Goal: Use online tool/utility: Utilize a website feature to perform a specific function

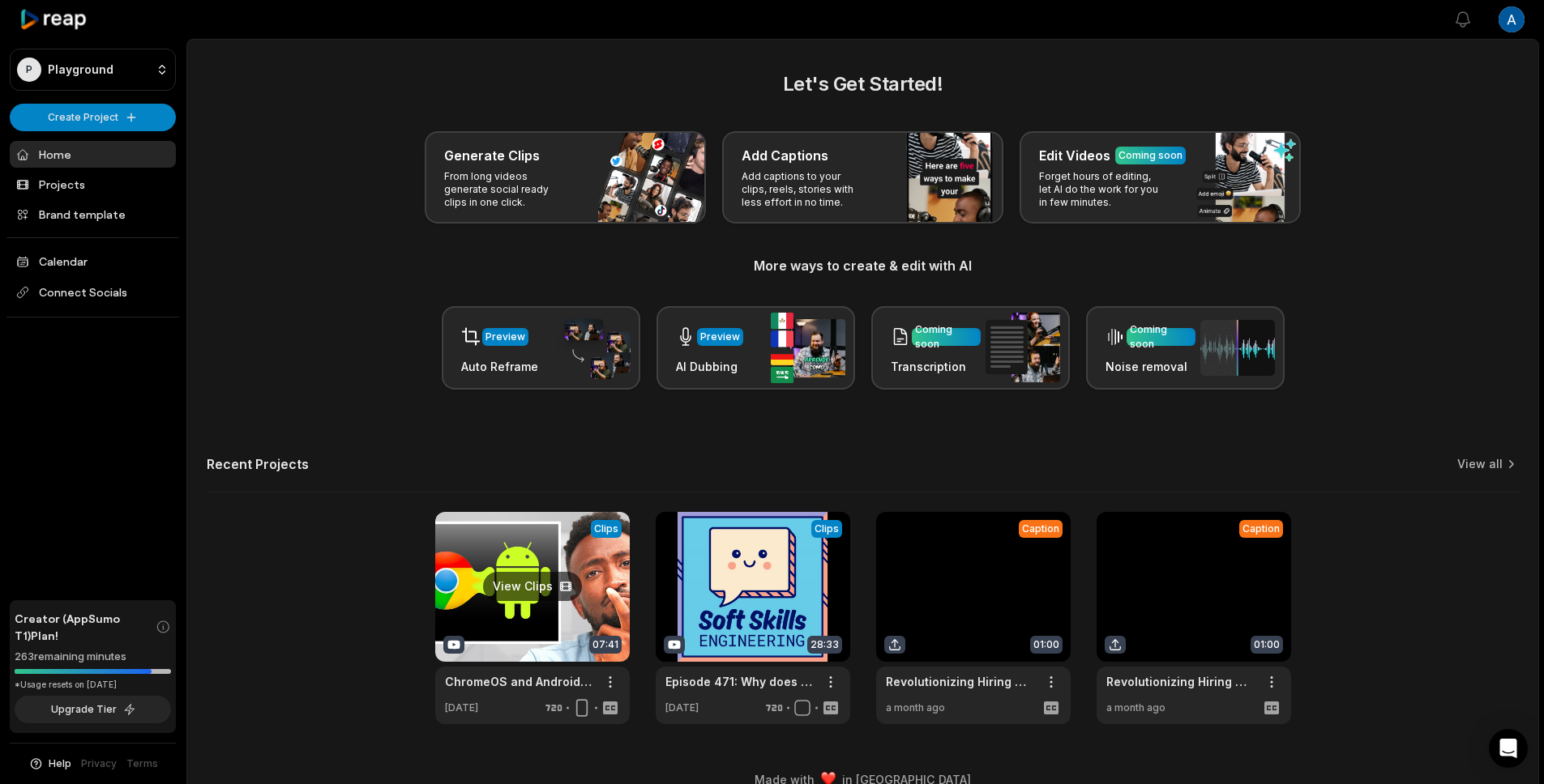
click at [514, 652] on link at bounding box center [532, 618] width 195 height 212
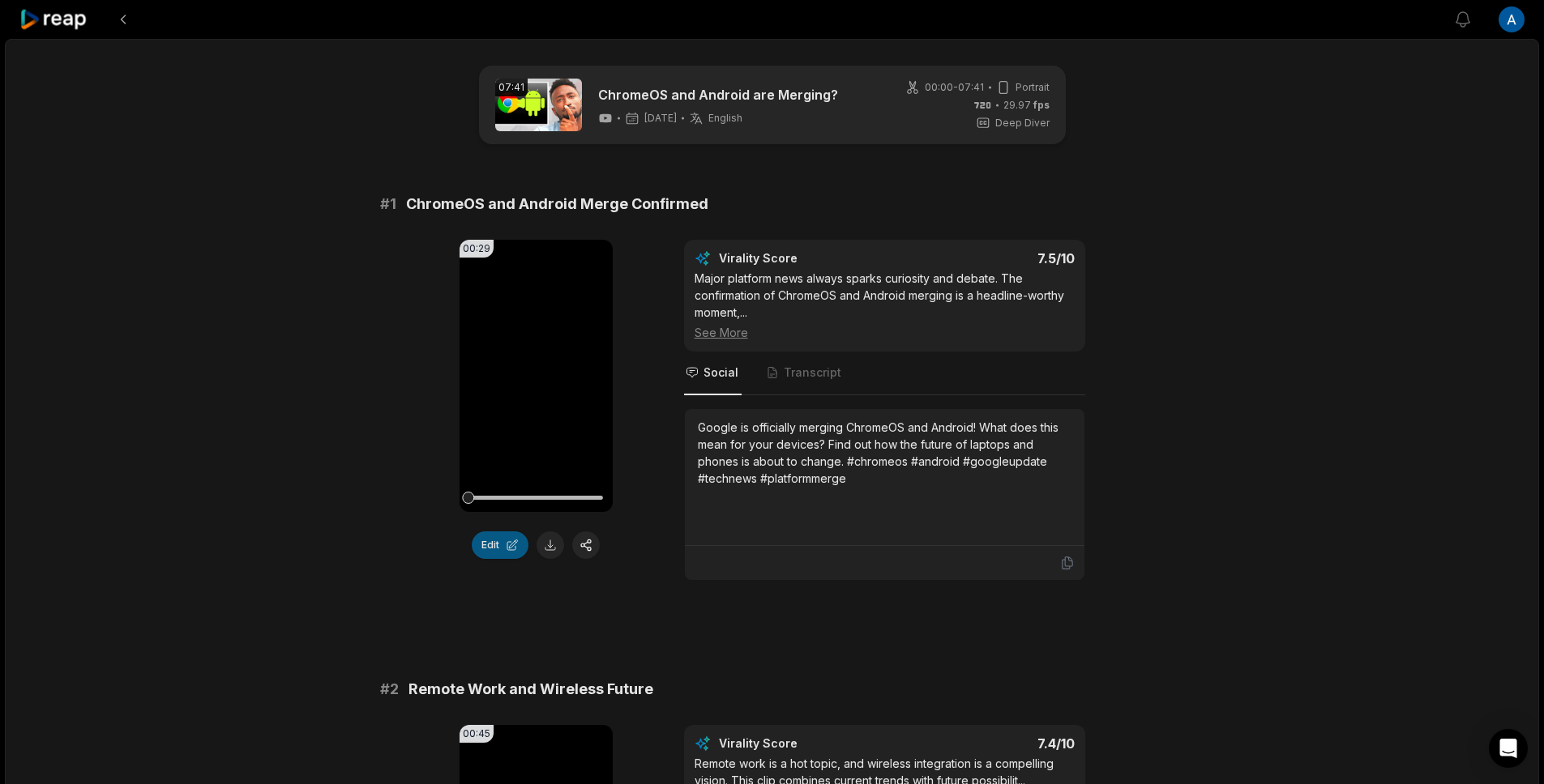
click at [494, 554] on button "Edit" at bounding box center [499, 546] width 57 height 28
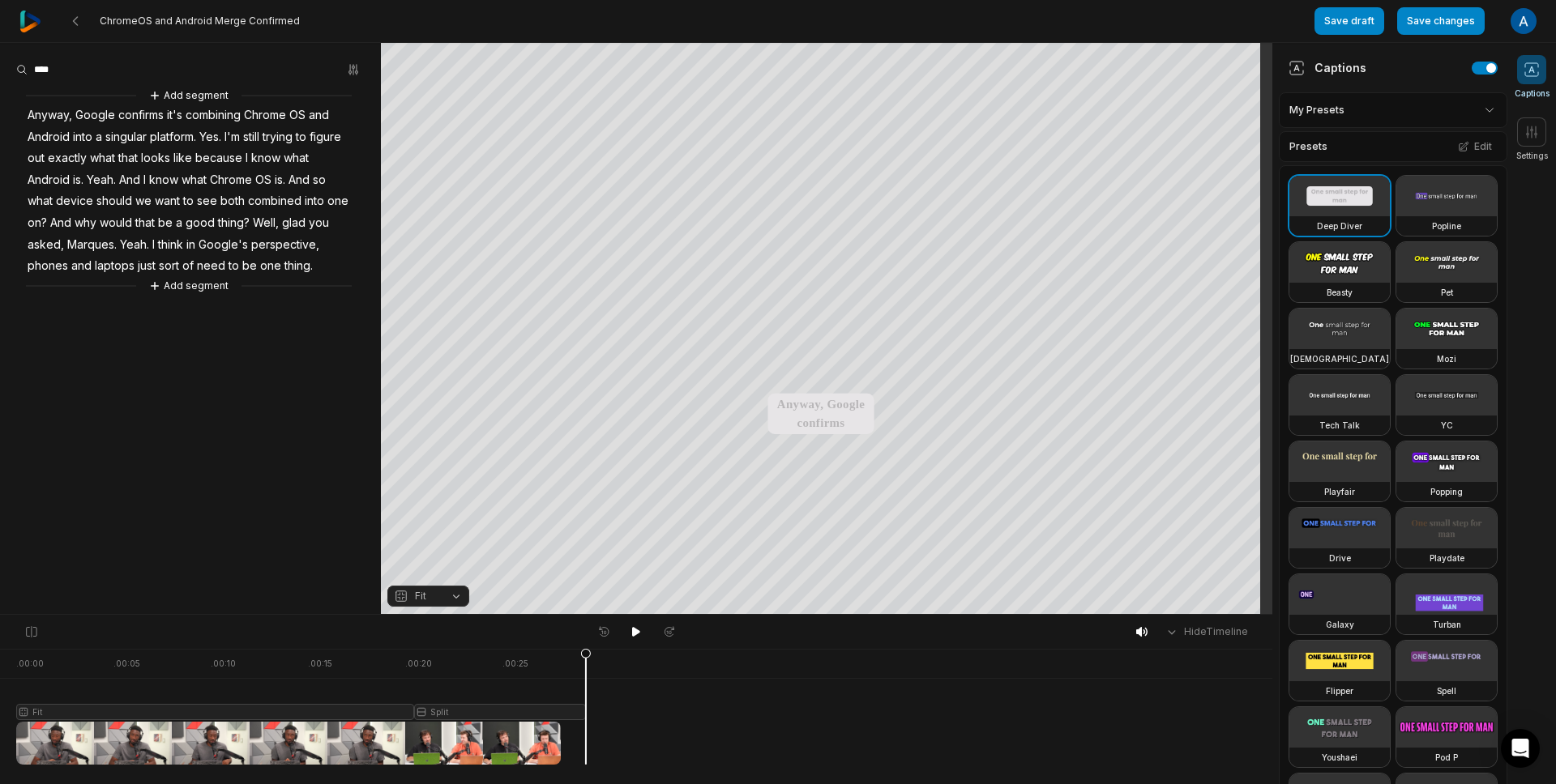
click at [494, 735] on div at bounding box center [301, 707] width 570 height 116
click at [430, 753] on div at bounding box center [301, 707] width 570 height 116
click at [814, 130] on icon at bounding box center [811, 125] width 13 height 13
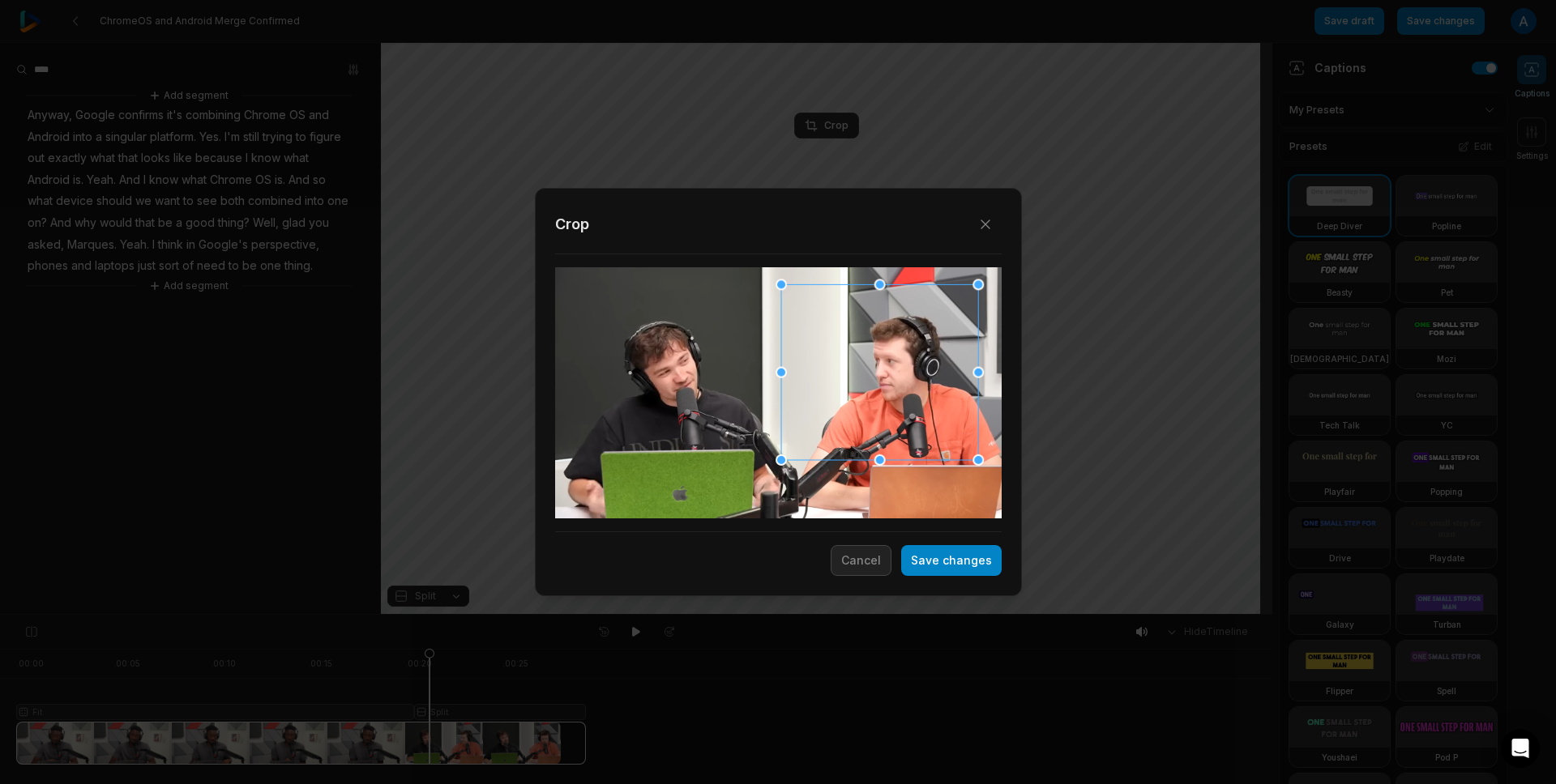
drag, startPoint x: 891, startPoint y: 346, endPoint x: 875, endPoint y: 347, distance: 16.0
click at [875, 346] on div at bounding box center [880, 372] width 197 height 176
drag, startPoint x: 881, startPoint y: 342, endPoint x: 619, endPoint y: 343, distance: 262.0
click at [619, 343] on div at bounding box center [653, 373] width 197 height 176
drag, startPoint x: 685, startPoint y: 369, endPoint x: 890, endPoint y: 384, distance: 205.5
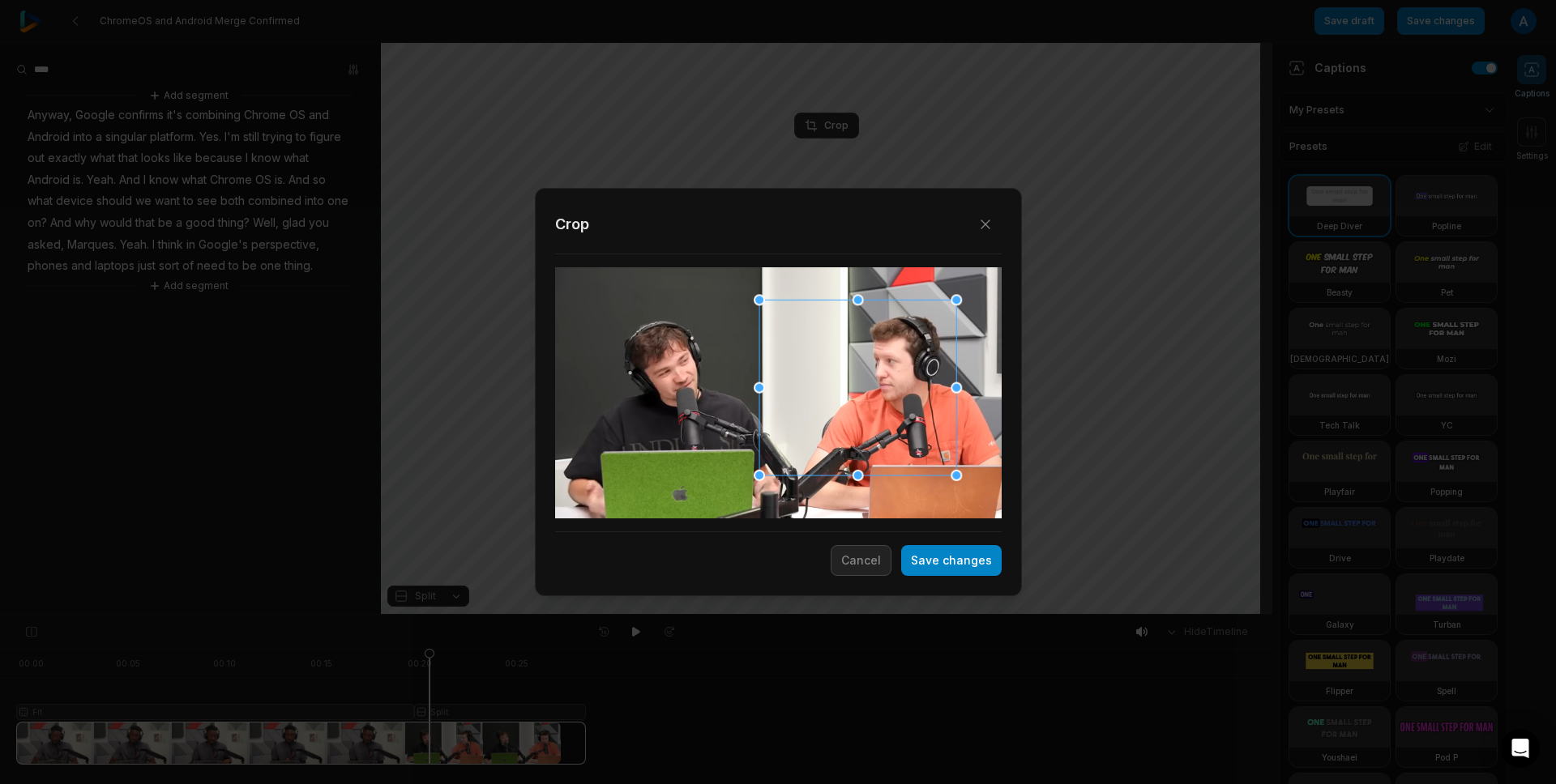
click at [890, 384] on div at bounding box center [858, 388] width 197 height 176
drag, startPoint x: 764, startPoint y: 475, endPoint x: 705, endPoint y: 469, distance: 59.3
click at [705, 615] on div "Close Crop Save changes Cancel" at bounding box center [778, 615] width 1556 height 0
drag, startPoint x: 726, startPoint y: 398, endPoint x: 737, endPoint y: 414, distance: 19.4
click at [737, 615] on div "Close Crop Save changes Cancel" at bounding box center [778, 615] width 1556 height 0
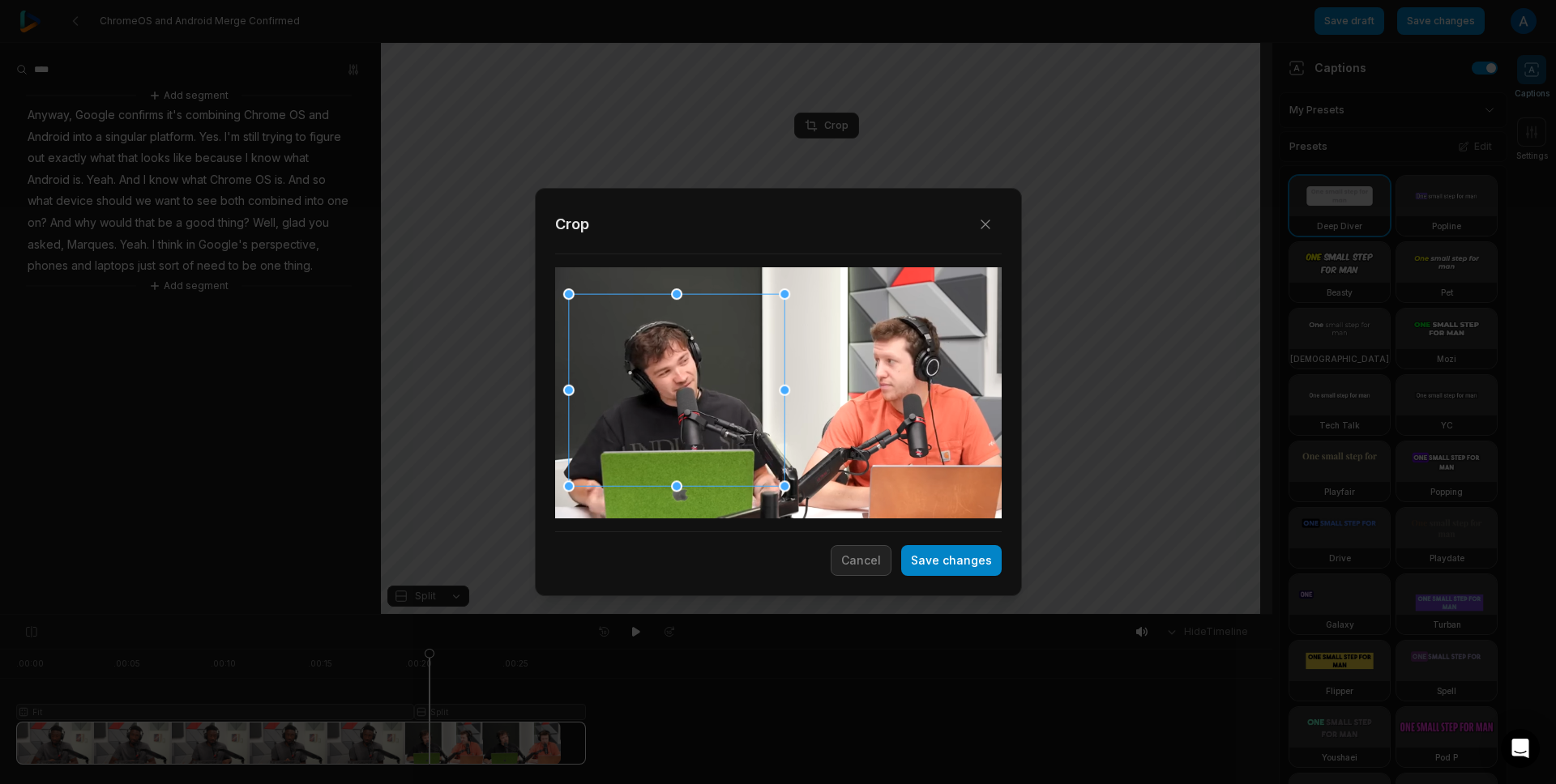
drag, startPoint x: 788, startPoint y: 388, endPoint x: 737, endPoint y: 385, distance: 51.1
click at [737, 385] on div at bounding box center [675, 389] width 215 height 192
drag, startPoint x: 787, startPoint y: 391, endPoint x: 749, endPoint y: 393, distance: 38.1
click at [749, 393] on div at bounding box center [747, 390] width 11 height 11
drag, startPoint x: 668, startPoint y: 408, endPoint x: 686, endPoint y: 399, distance: 20.1
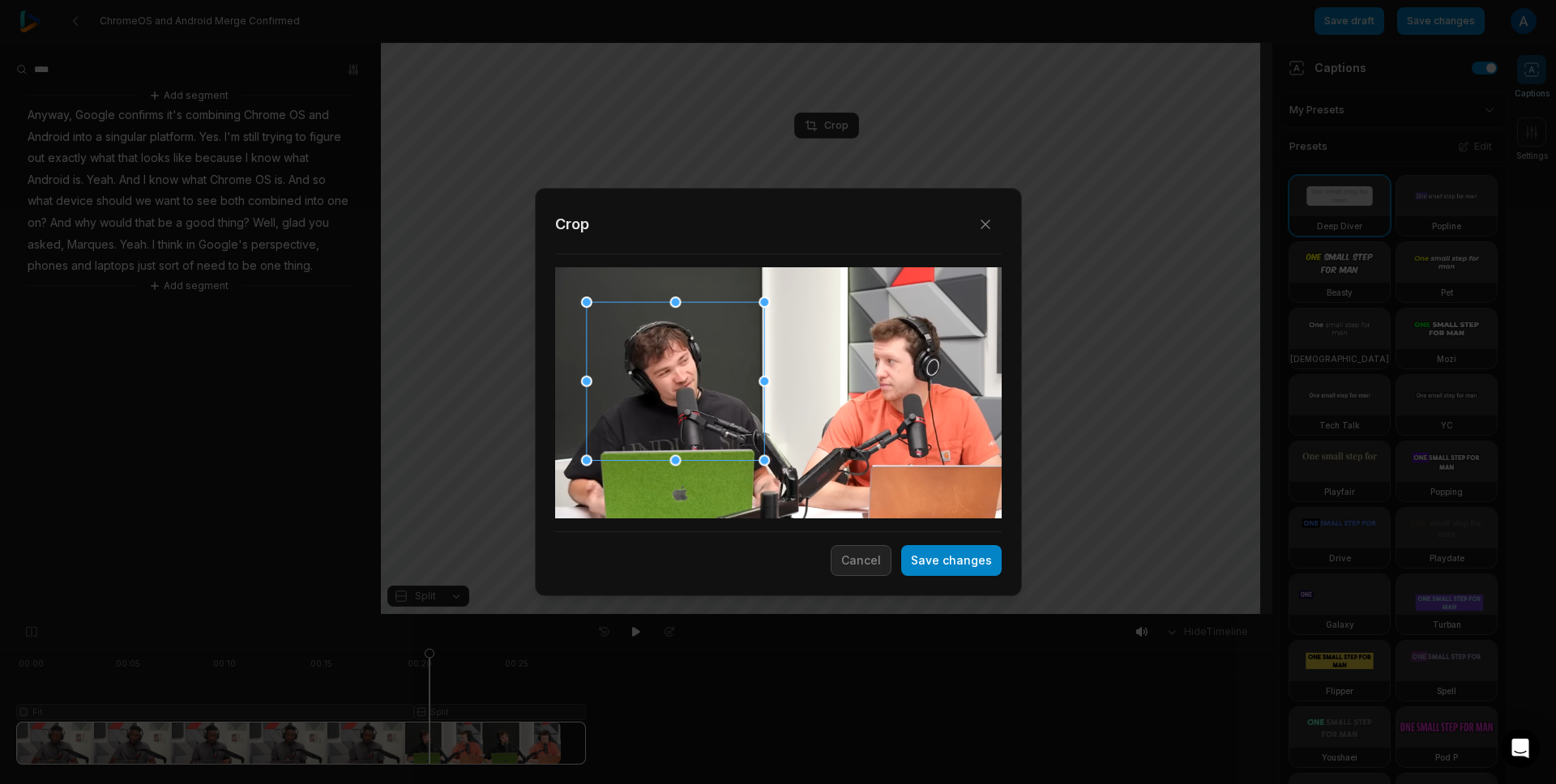
click at [686, 399] on div at bounding box center [674, 381] width 178 height 158
click at [945, 561] on button "Save changes" at bounding box center [951, 560] width 100 height 31
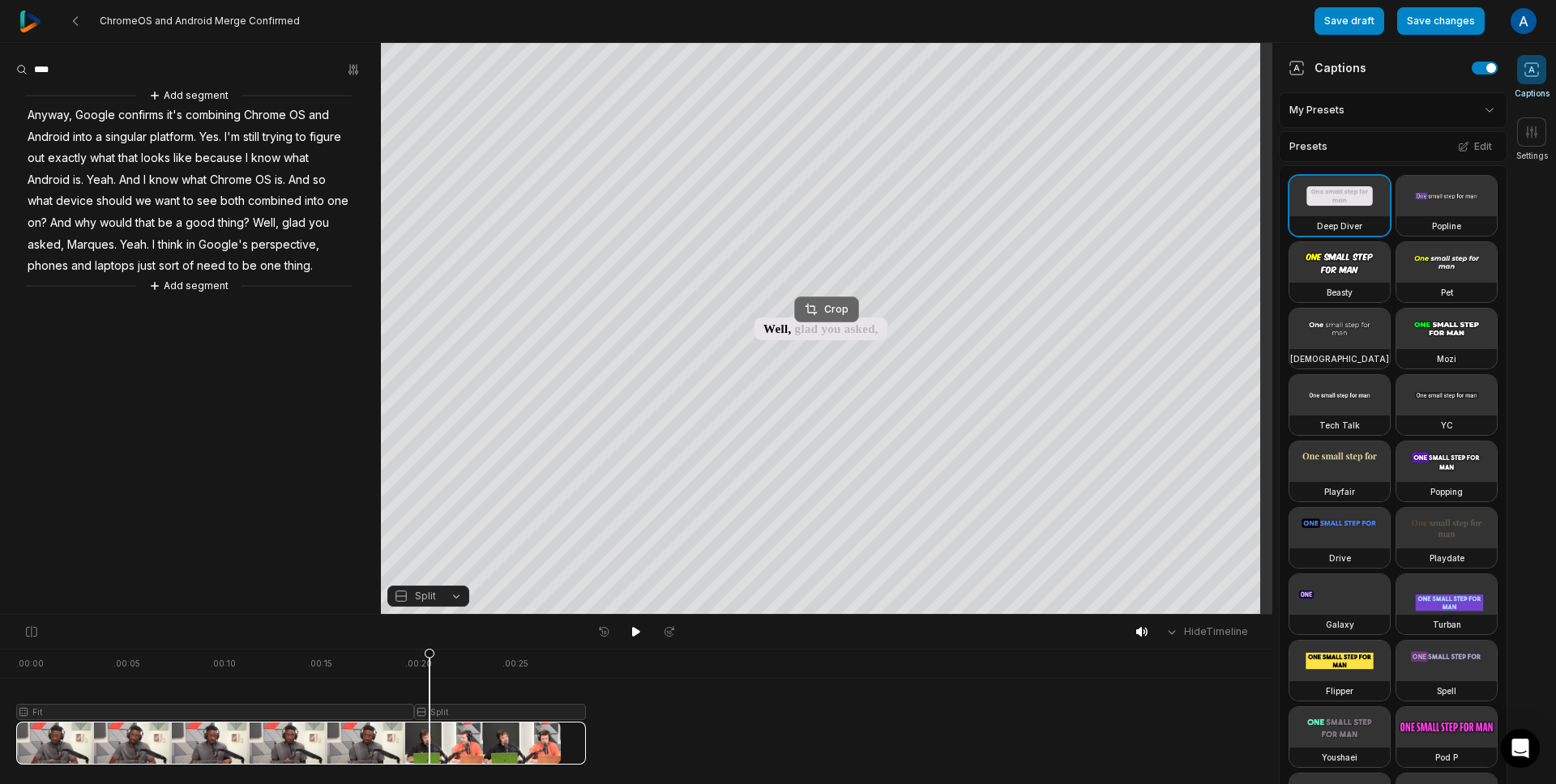
click at [831, 313] on div "Crop" at bounding box center [827, 310] width 44 height 15
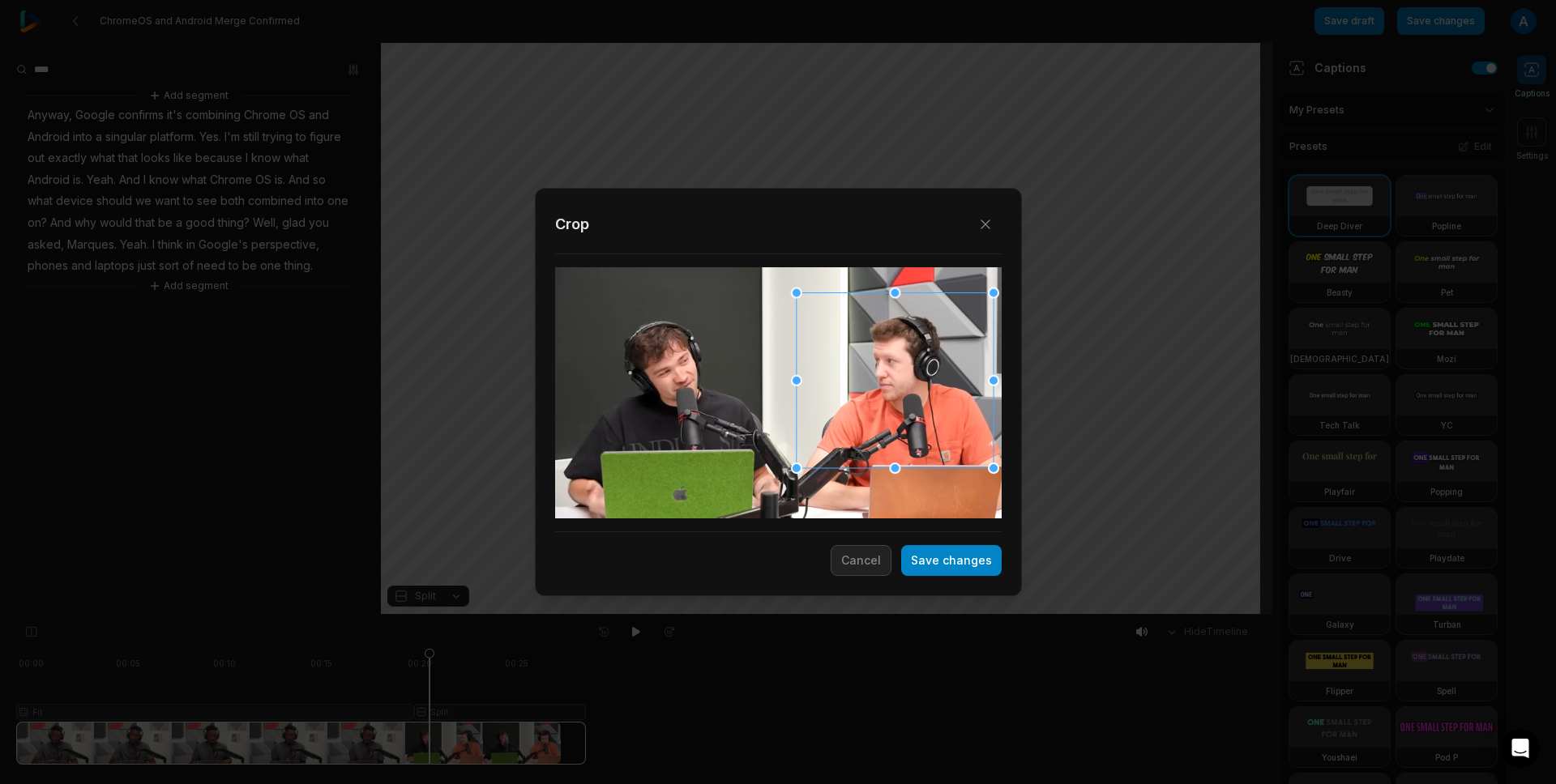
drag, startPoint x: 723, startPoint y: 366, endPoint x: 943, endPoint y: 377, distance: 220.3
click at [943, 377] on div at bounding box center [895, 381] width 197 height 176
drag, startPoint x: 797, startPoint y: 293, endPoint x: 637, endPoint y: 283, distance: 160.3
click at [637, 615] on div "Close Crop Save changes Cancel" at bounding box center [778, 615] width 1556 height 0
drag, startPoint x: 791, startPoint y: 465, endPoint x: 680, endPoint y: 545, distance: 136.8
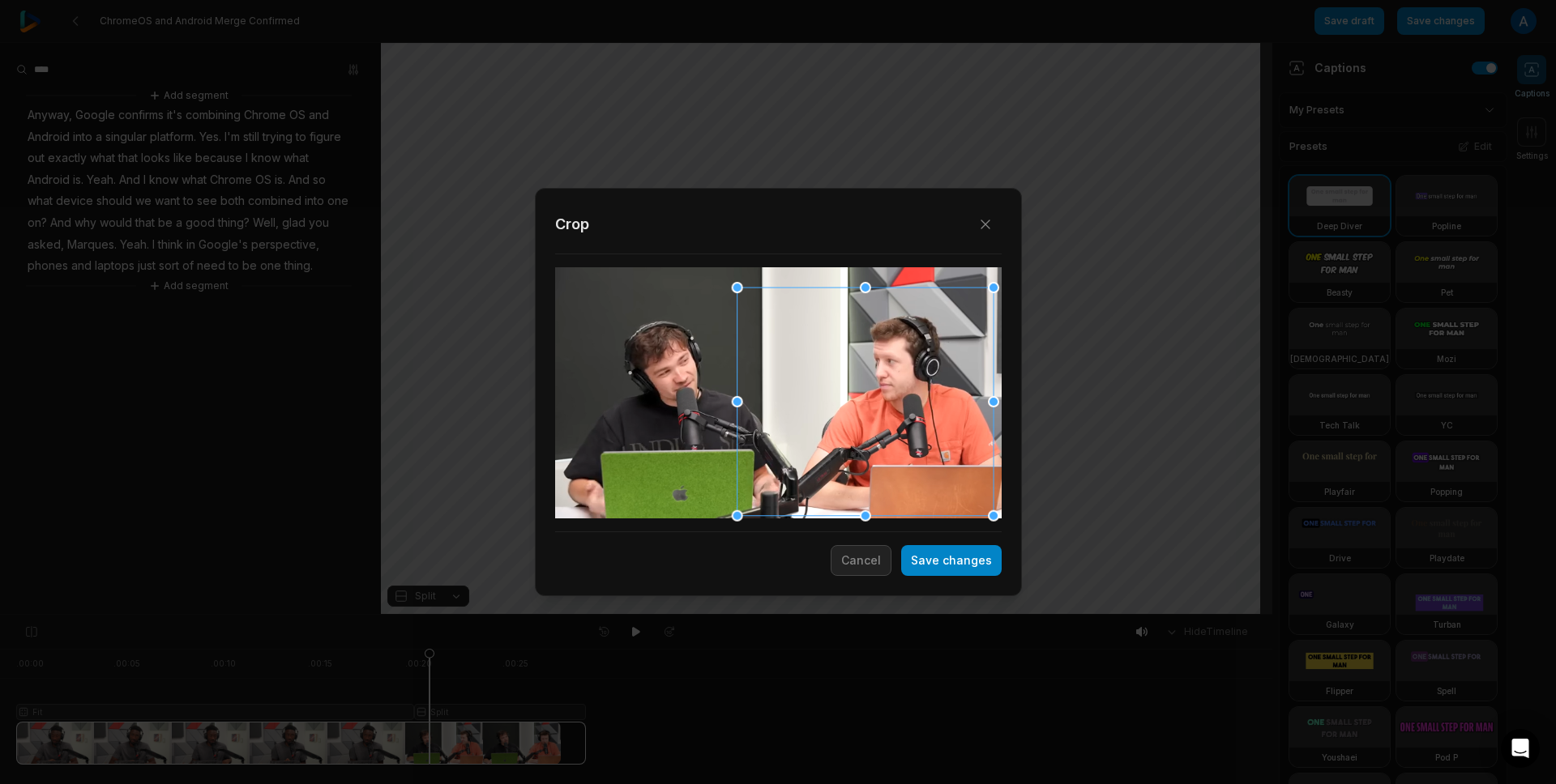
click at [680, 615] on div "Close Crop Save changes Cancel" at bounding box center [778, 615] width 1556 height 0
drag, startPoint x: 887, startPoint y: 433, endPoint x: 806, endPoint y: 419, distance: 82.2
click at [806, 419] on div at bounding box center [784, 388] width 256 height 228
click at [951, 555] on button "Save changes" at bounding box center [951, 560] width 100 height 31
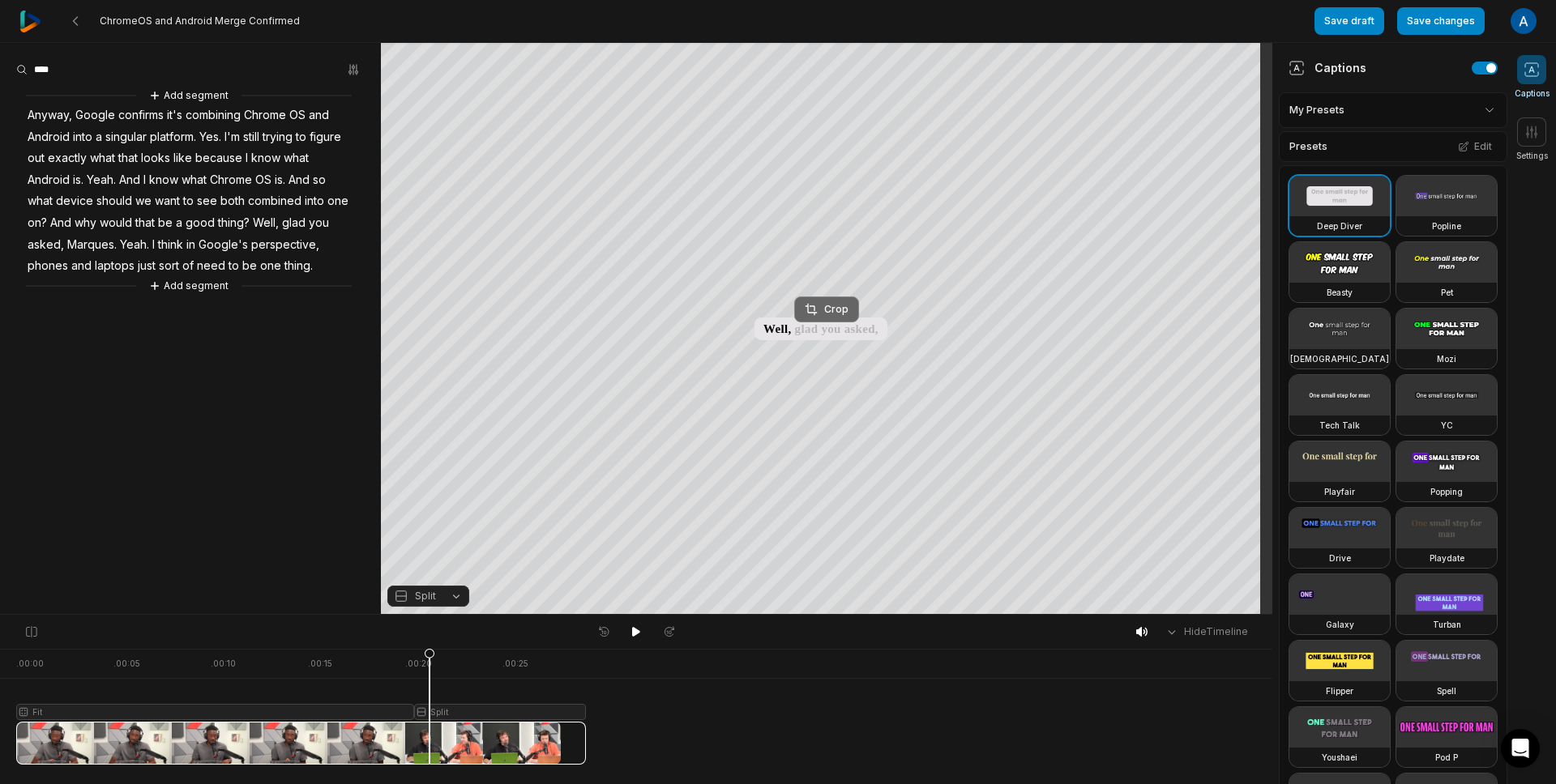
click at [838, 305] on div "Crop" at bounding box center [827, 310] width 44 height 15
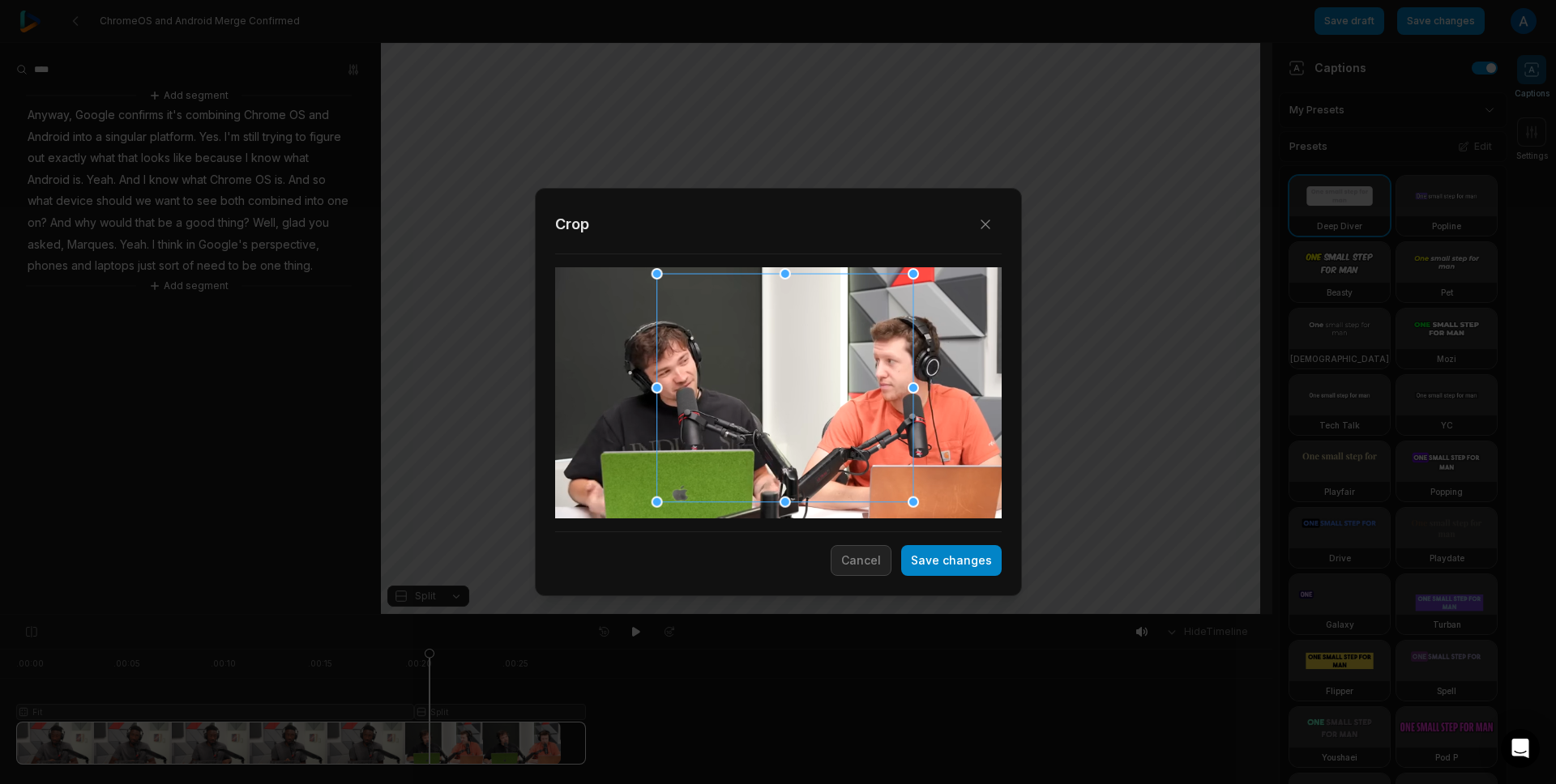
click at [679, 388] on div at bounding box center [784, 388] width 256 height 228
click at [800, 393] on div at bounding box center [788, 393] width 256 height 228
click at [924, 550] on button "Save changes" at bounding box center [951, 560] width 100 height 31
